Goal: Transaction & Acquisition: Purchase product/service

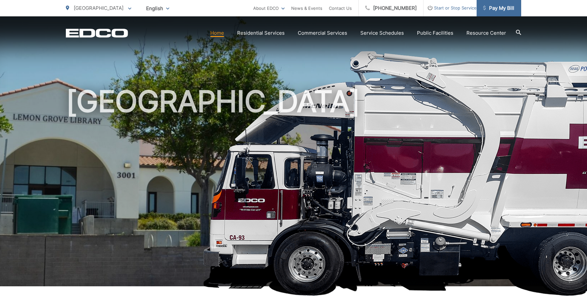
click at [504, 14] on link "Pay My Bill" at bounding box center [498, 8] width 45 height 16
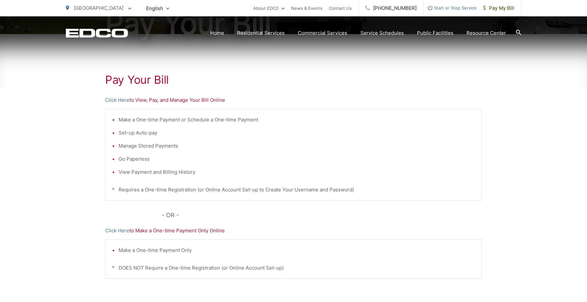
scroll to position [99, 0]
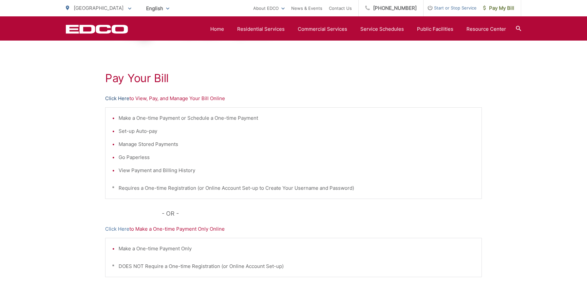
click at [121, 98] on link "Click Here" at bounding box center [117, 99] width 24 height 8
